Goal: Navigation & Orientation: Find specific page/section

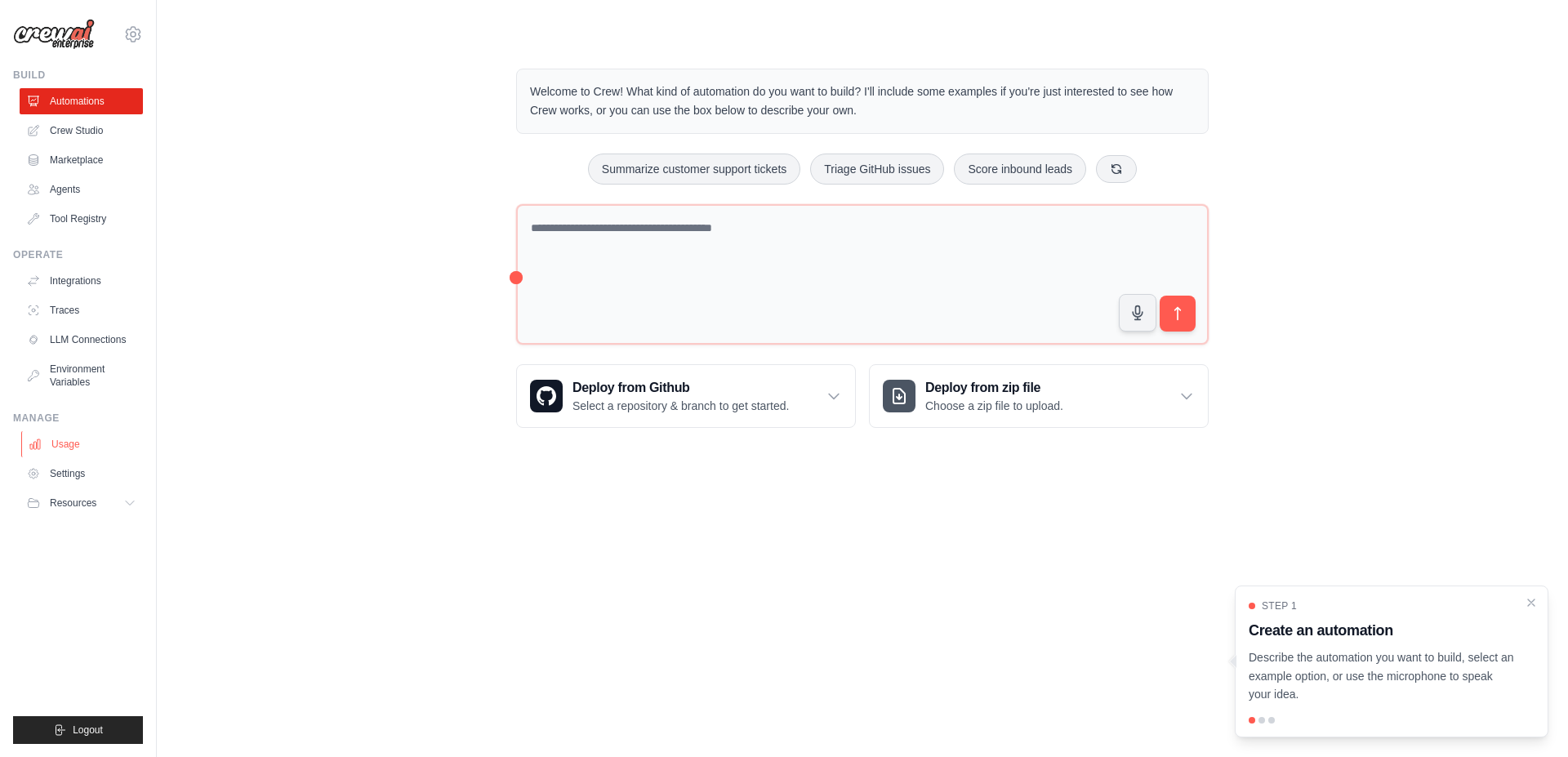
click at [56, 436] on link "Usage" at bounding box center [83, 444] width 124 height 26
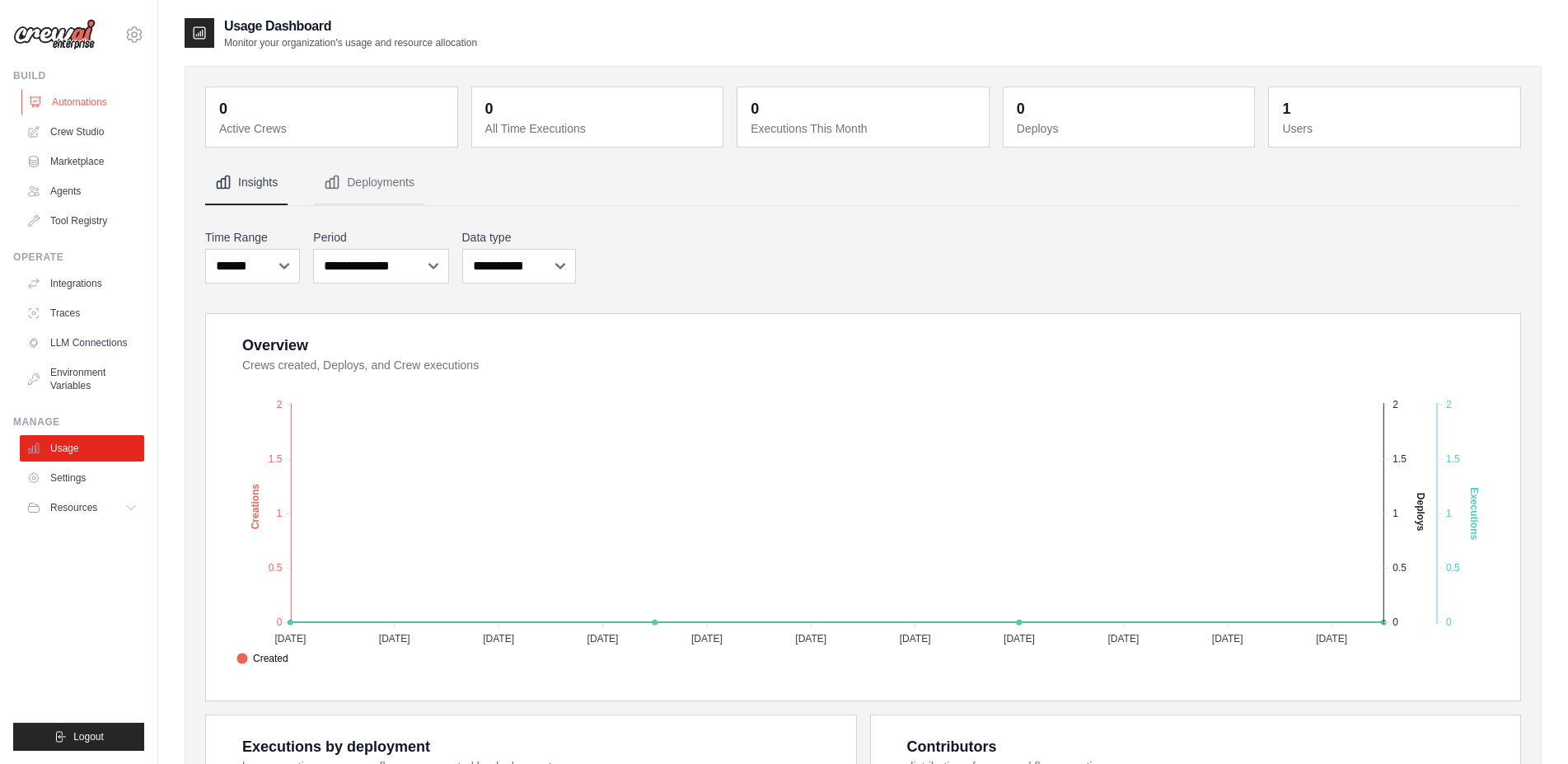
click at [92, 95] on link "Automations" at bounding box center [83, 102] width 125 height 26
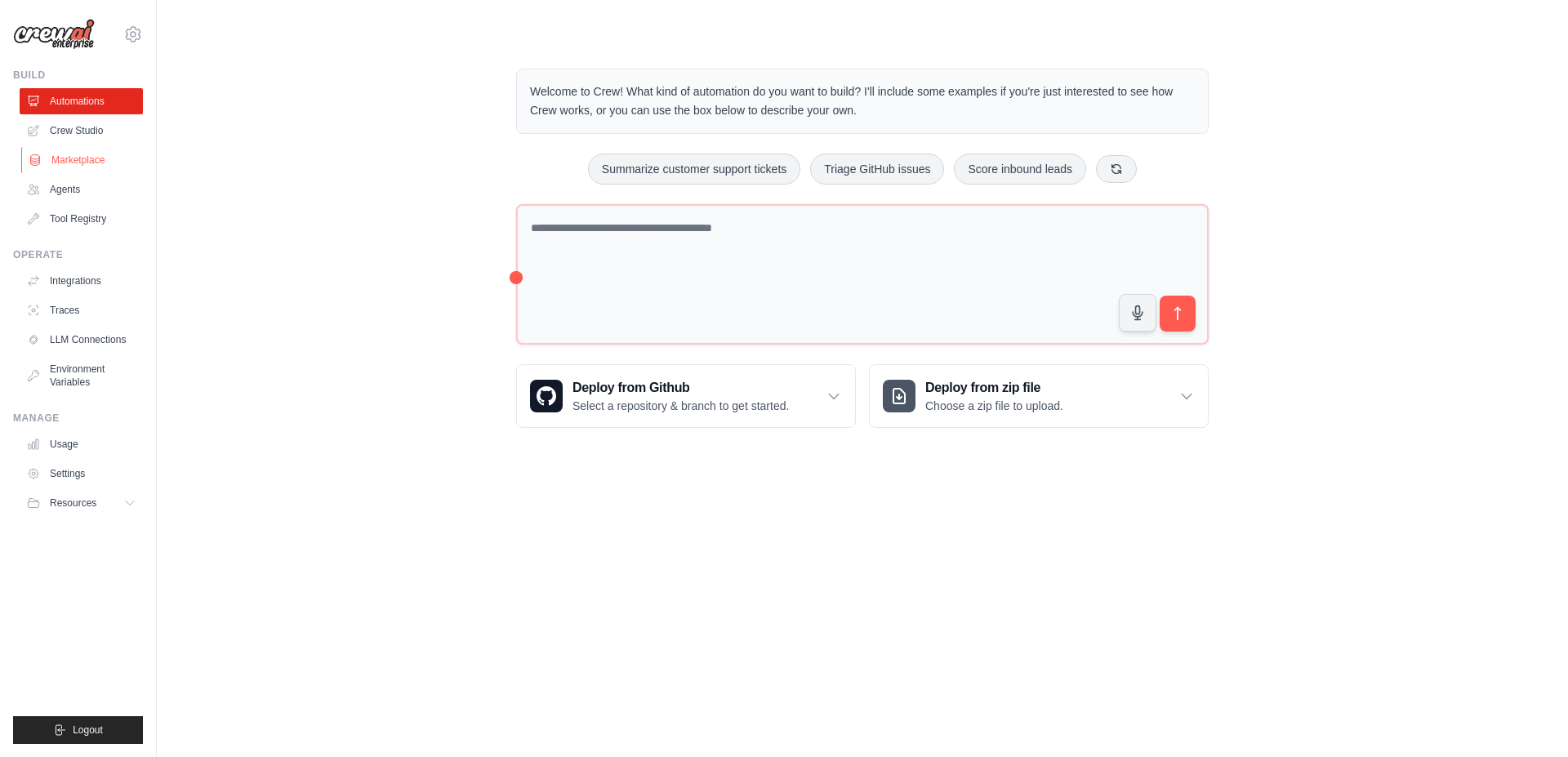
click at [86, 156] on link "Marketplace" at bounding box center [83, 160] width 124 height 26
